Goal: Transaction & Acquisition: Download file/media

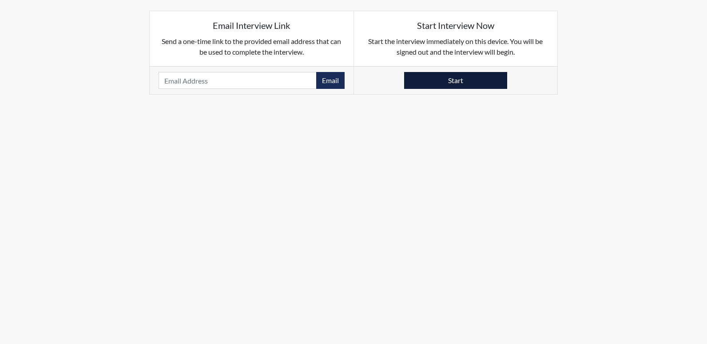
click at [436, 81] on button "Start" at bounding box center [455, 80] width 103 height 17
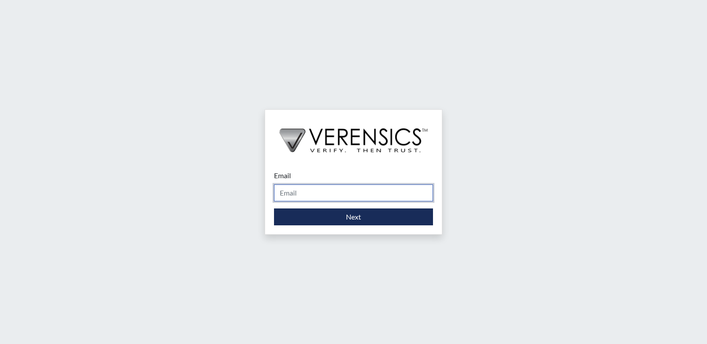
click at [324, 197] on input "Email" at bounding box center [353, 192] width 159 height 17
type input "[PERSON_NAME][EMAIL_ADDRESS][PERSON_NAME][DOMAIN_NAME]"
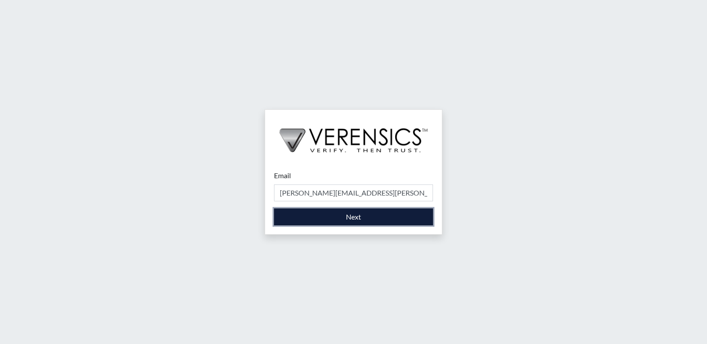
click at [327, 213] on button "Next" at bounding box center [353, 216] width 159 height 17
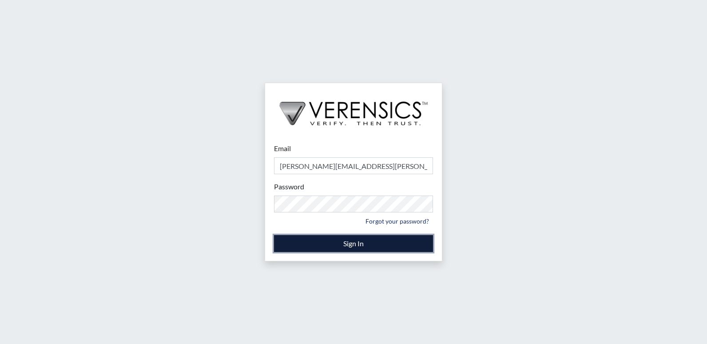
click at [325, 241] on button "Sign In" at bounding box center [353, 243] width 159 height 17
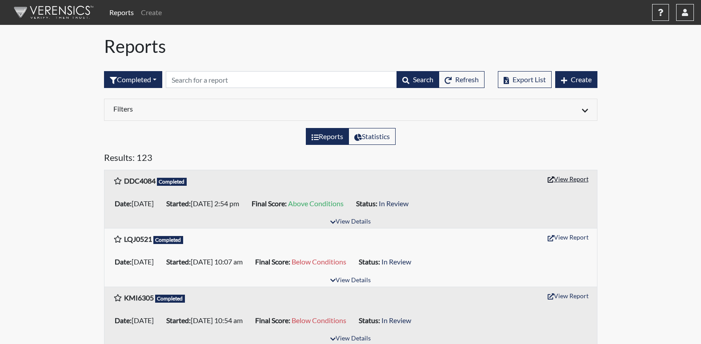
click at [566, 180] on button "View Report" at bounding box center [567, 179] width 49 height 14
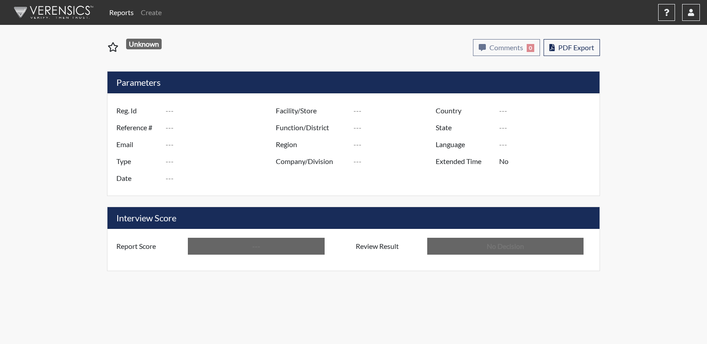
type input "DDC4084"
type input "50902"
type input "---"
type input "Corrections Pre-Employment"
type input "[DATE]"
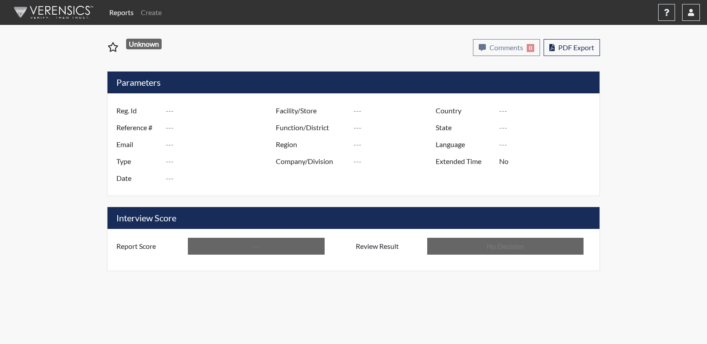
type input "[US_STATE] SP"
type input "[GEOGRAPHIC_DATA]"
type input "[US_STATE]"
type input "English"
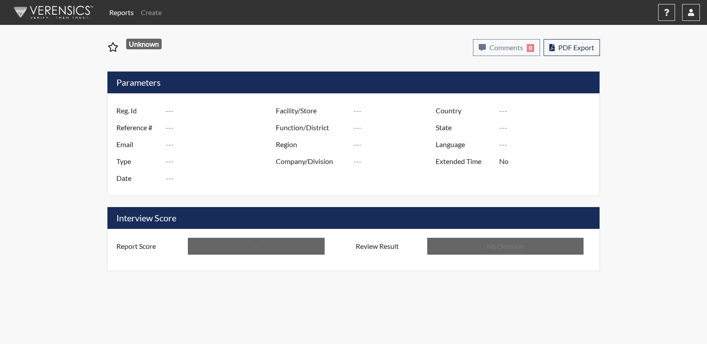
type input "Above Conditions"
type input "In Review"
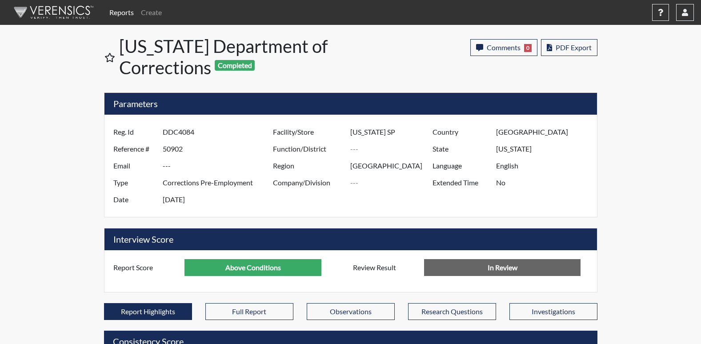
scroll to position [444154, 443932]
click at [570, 44] on span "PDF Export" at bounding box center [573, 47] width 36 height 8
